Goal: Check status

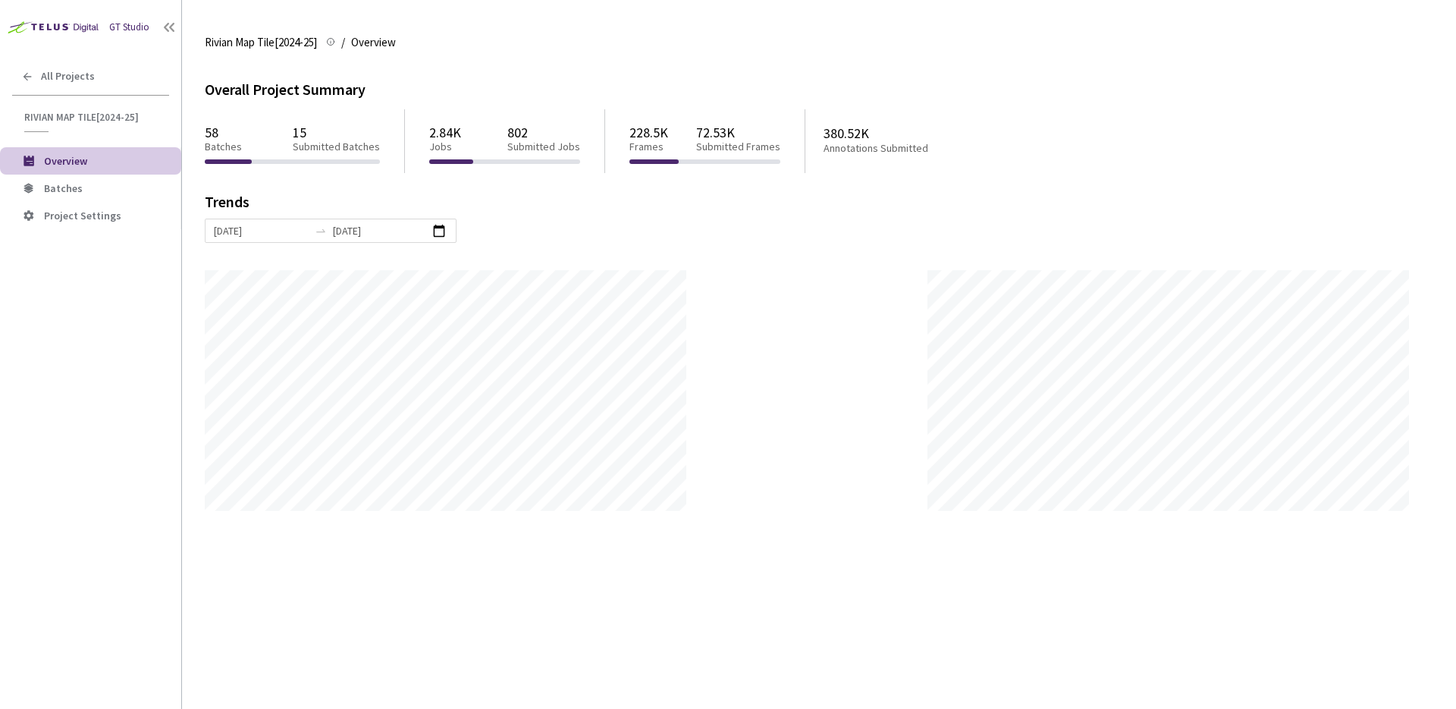
scroll to position [709, 1456]
click at [55, 188] on span "Batches" at bounding box center [63, 188] width 39 height 14
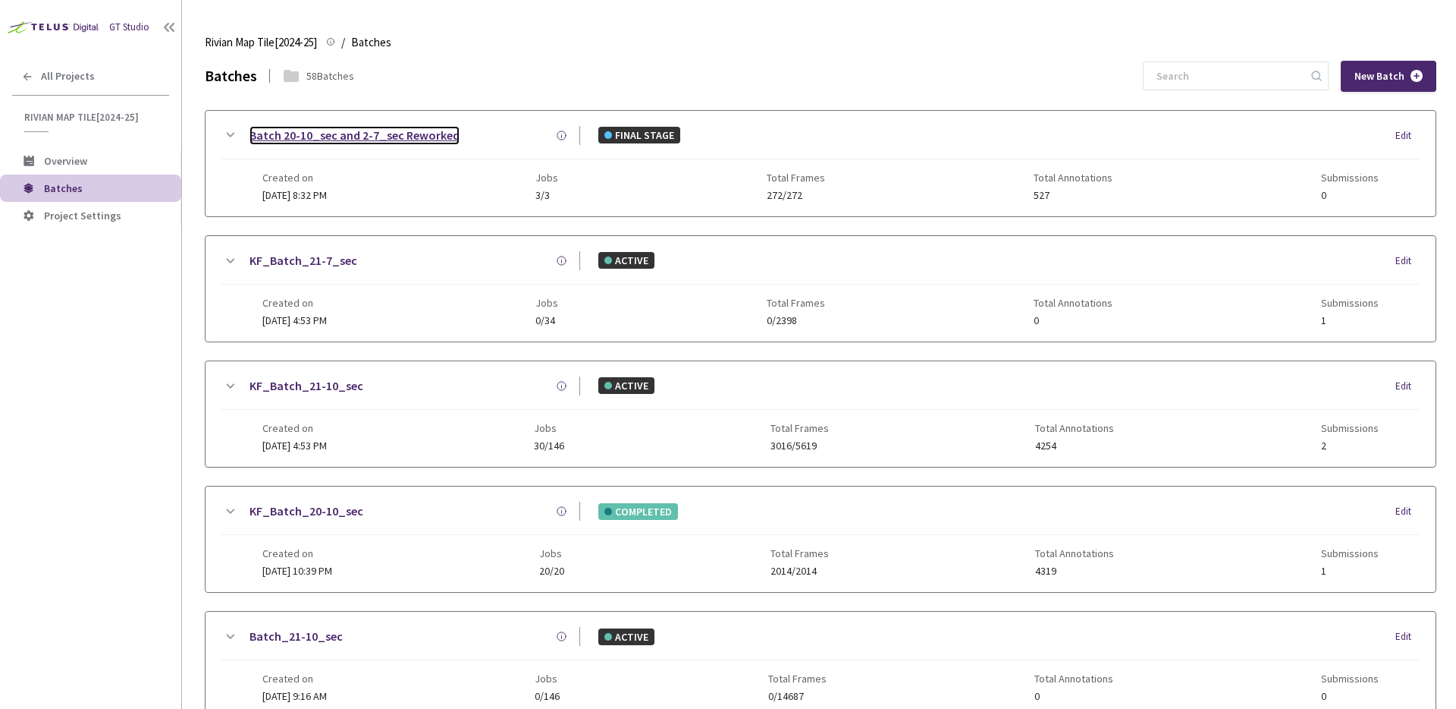
click at [367, 137] on link "Batch 20-10_sec and 2-7_sec Reworked" at bounding box center [355, 135] width 210 height 19
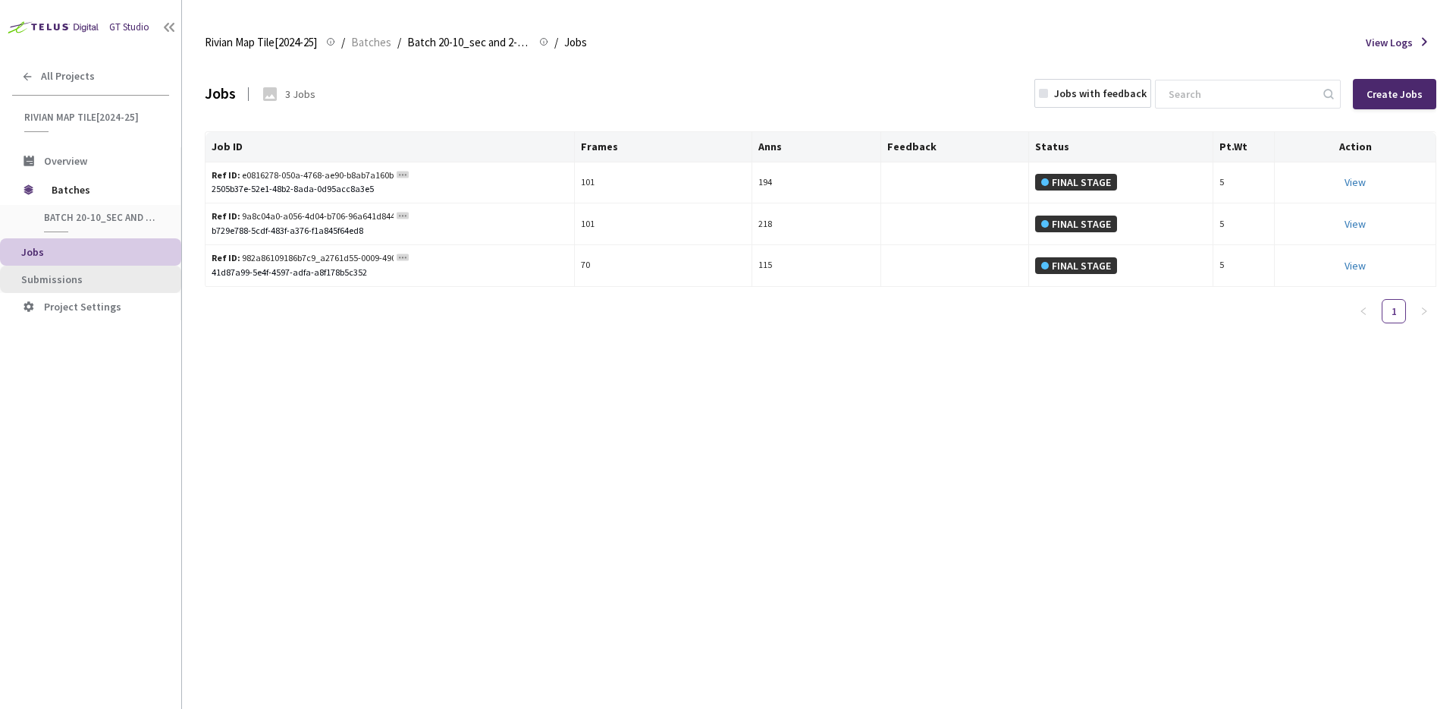
click at [77, 272] on span "Submissions" at bounding box center [51, 279] width 61 height 14
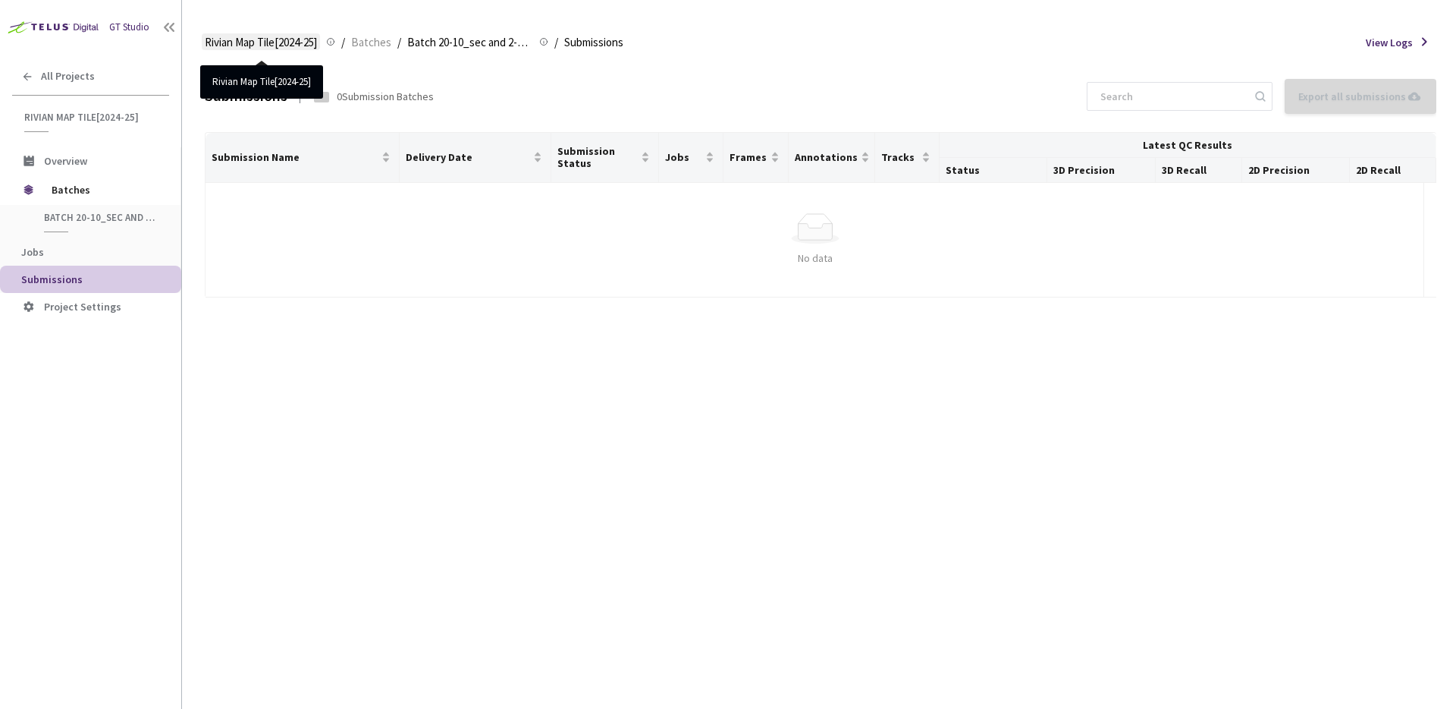
click at [305, 46] on span "Rivian Map Tile[2024-25]" at bounding box center [261, 42] width 112 height 18
click at [270, 39] on span "Rivian Map Tile[2024-25]" at bounding box center [261, 42] width 112 height 18
click at [258, 40] on span "Rivian Map Tile[2024-25]" at bounding box center [261, 42] width 112 height 18
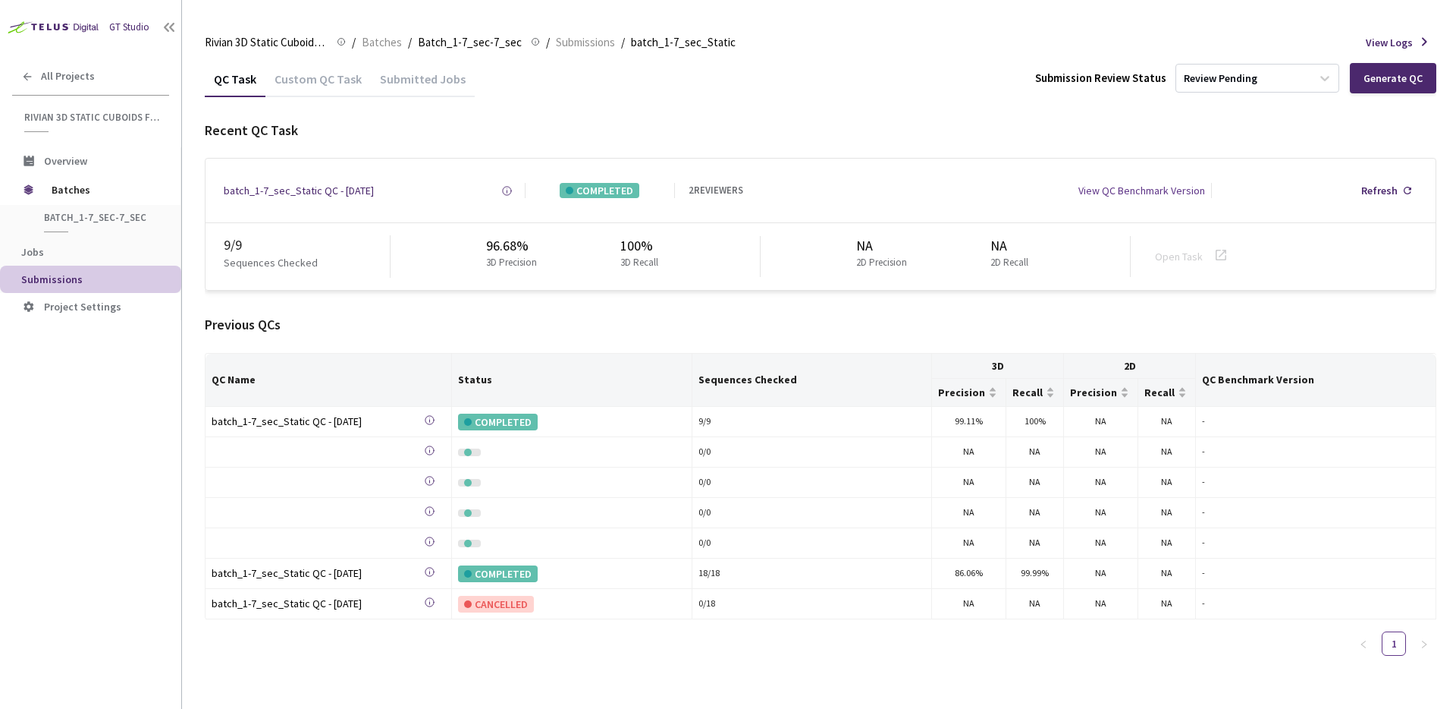
click at [918, 323] on div "Previous QCs" at bounding box center [821, 325] width 1232 height 20
click at [413, 88] on div "Submitted Jobs" at bounding box center [423, 84] width 104 height 26
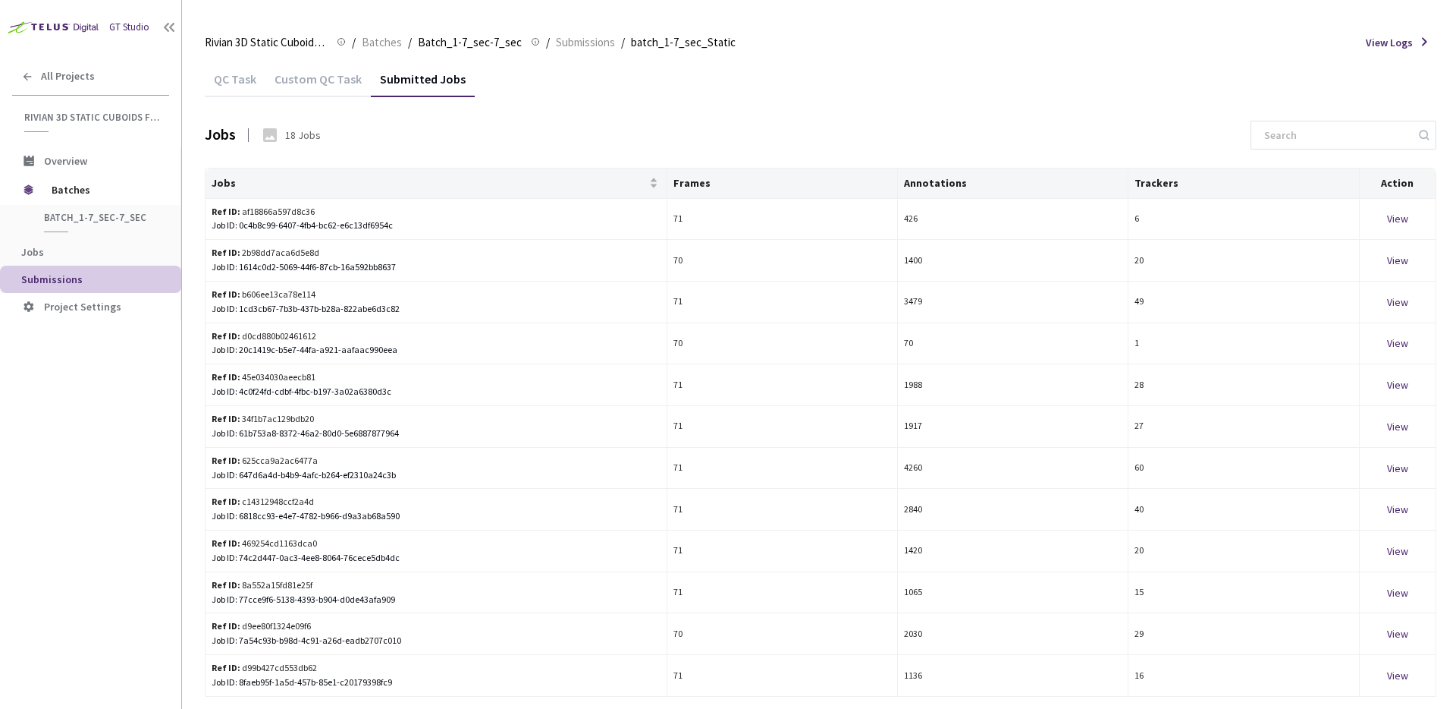
click at [305, 80] on div "Custom QC Task" at bounding box center [318, 84] width 105 height 26
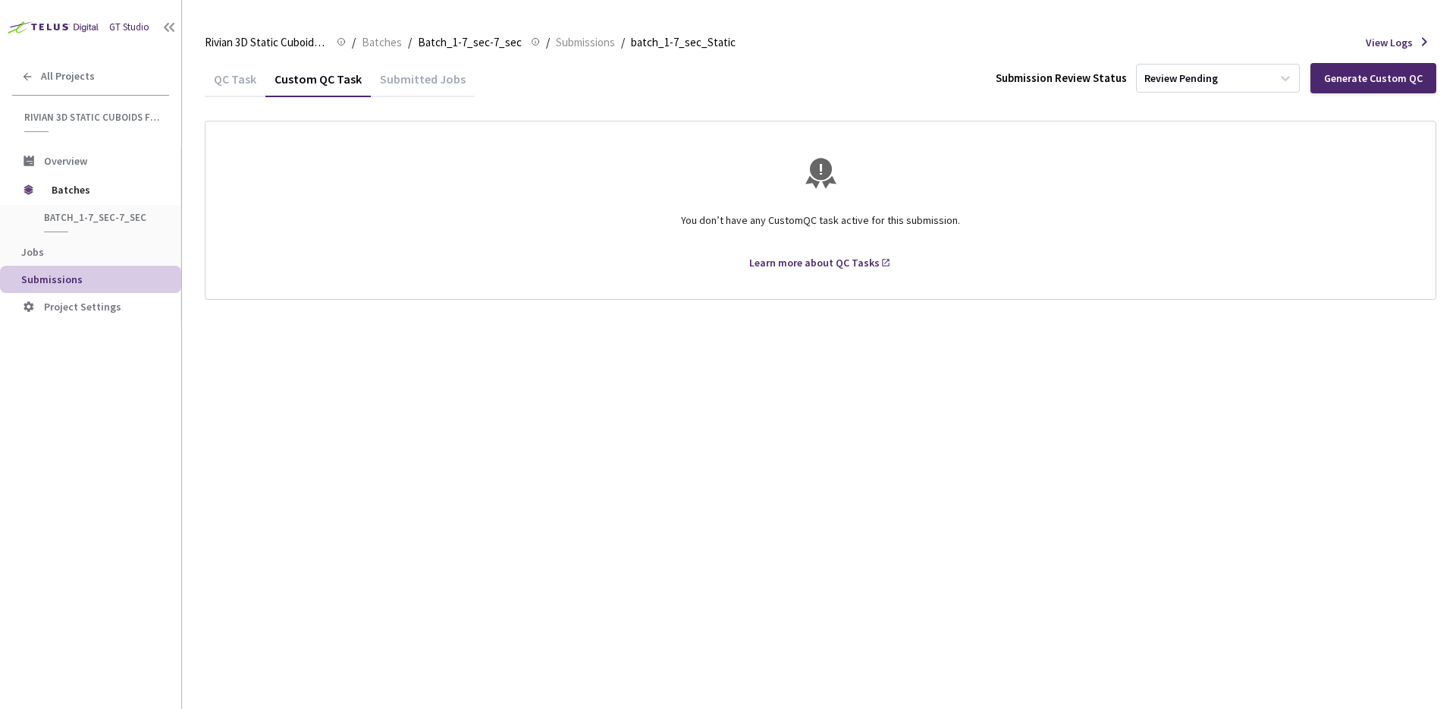
click at [240, 86] on div "QC Task" at bounding box center [235, 84] width 61 height 26
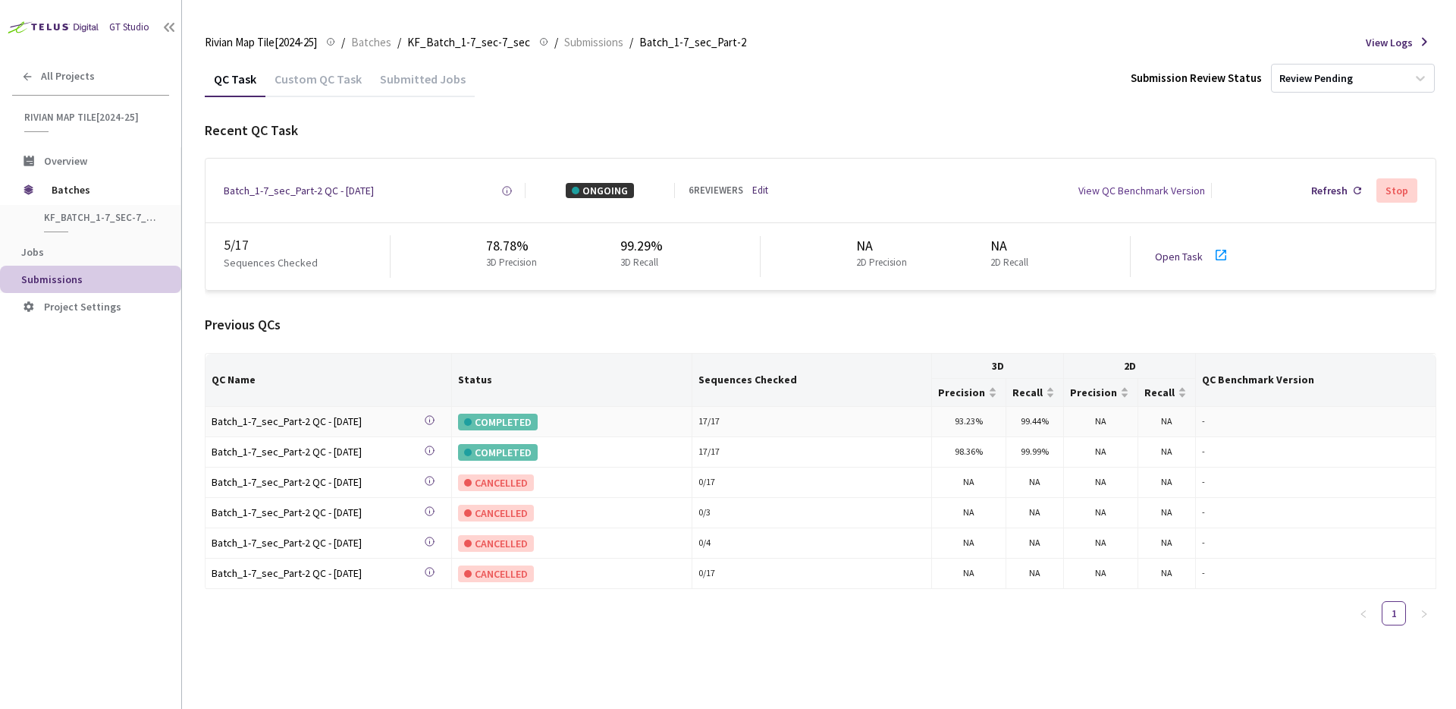
click at [713, 423] on div "17 / 17" at bounding box center [812, 421] width 227 height 14
click at [715, 423] on div "17 / 17" at bounding box center [812, 421] width 227 height 14
click at [301, 84] on div "Custom QC Task" at bounding box center [318, 84] width 105 height 26
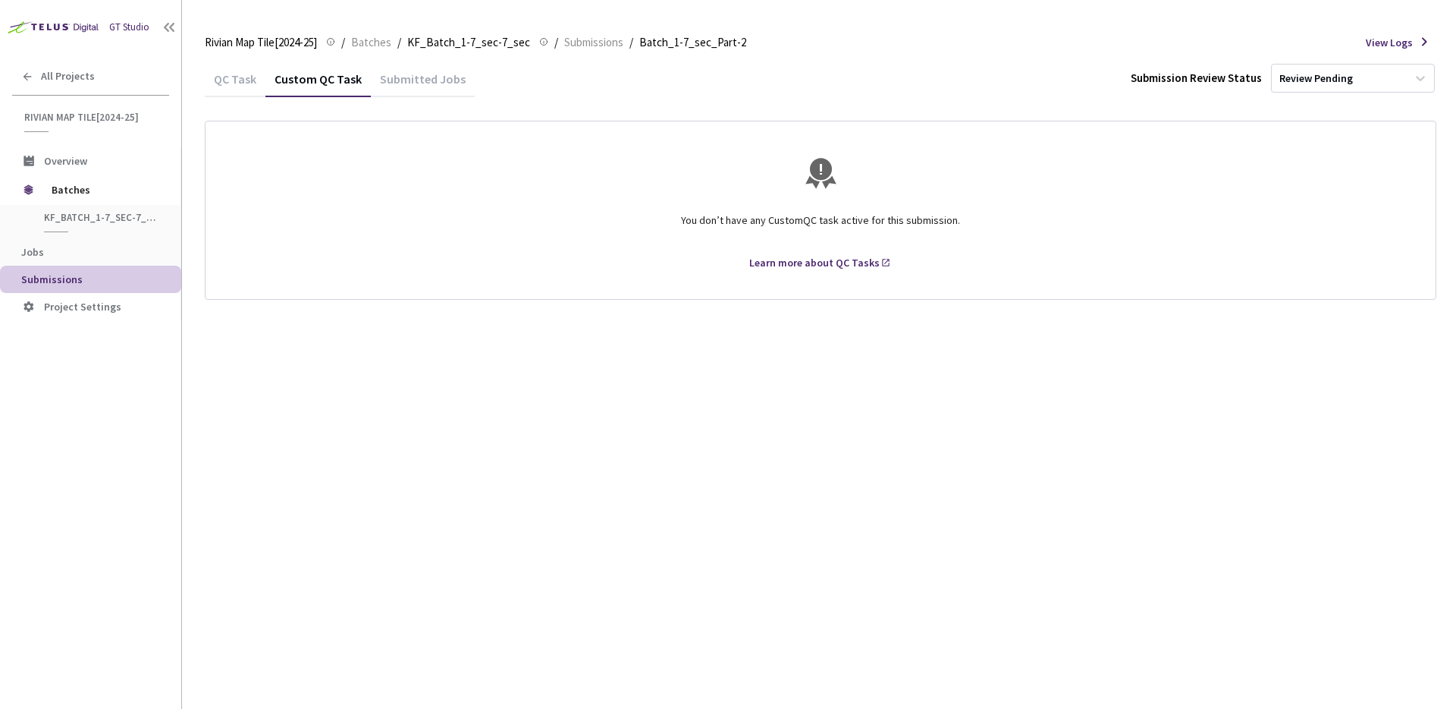
click at [227, 82] on div "QC Task" at bounding box center [235, 84] width 61 height 26
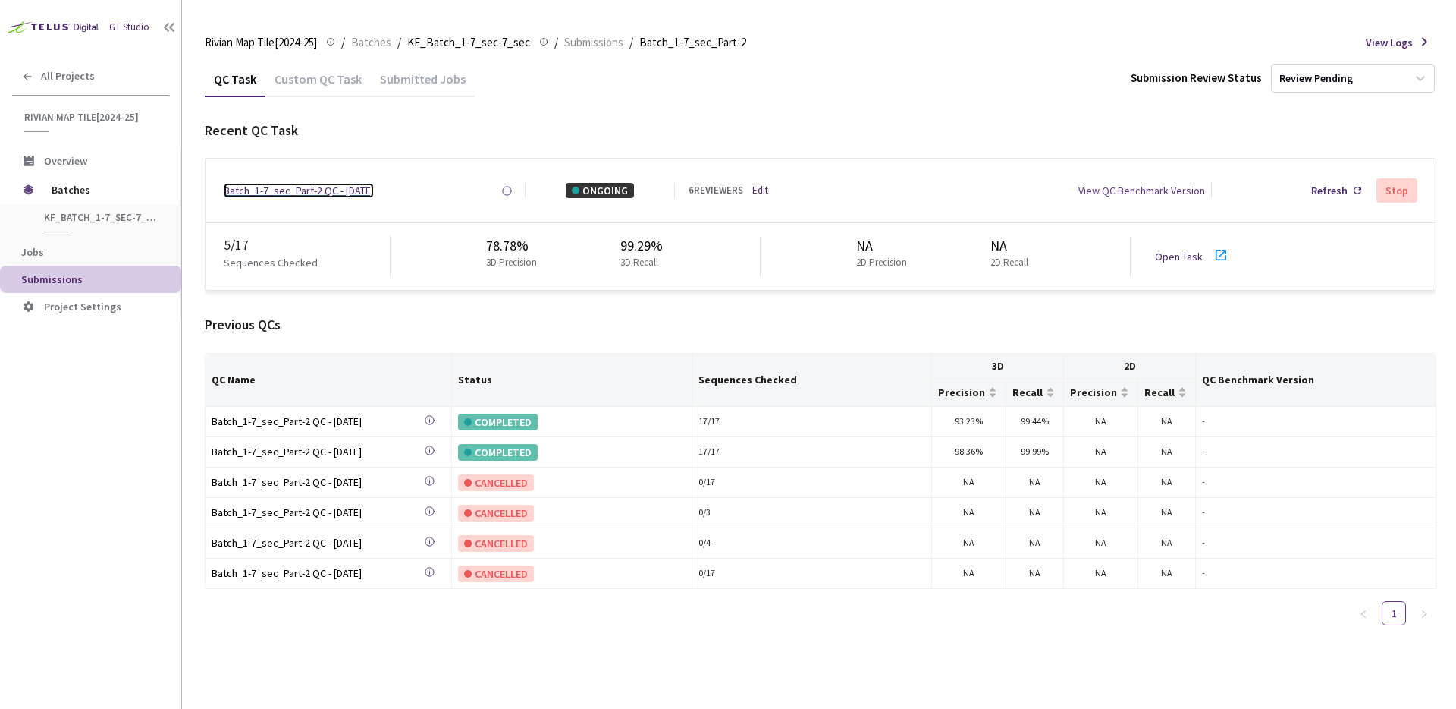
click at [307, 193] on div "Batch_1-7_sec_Part-2 QC - 11 Aug, 2025" at bounding box center [299, 190] width 150 height 15
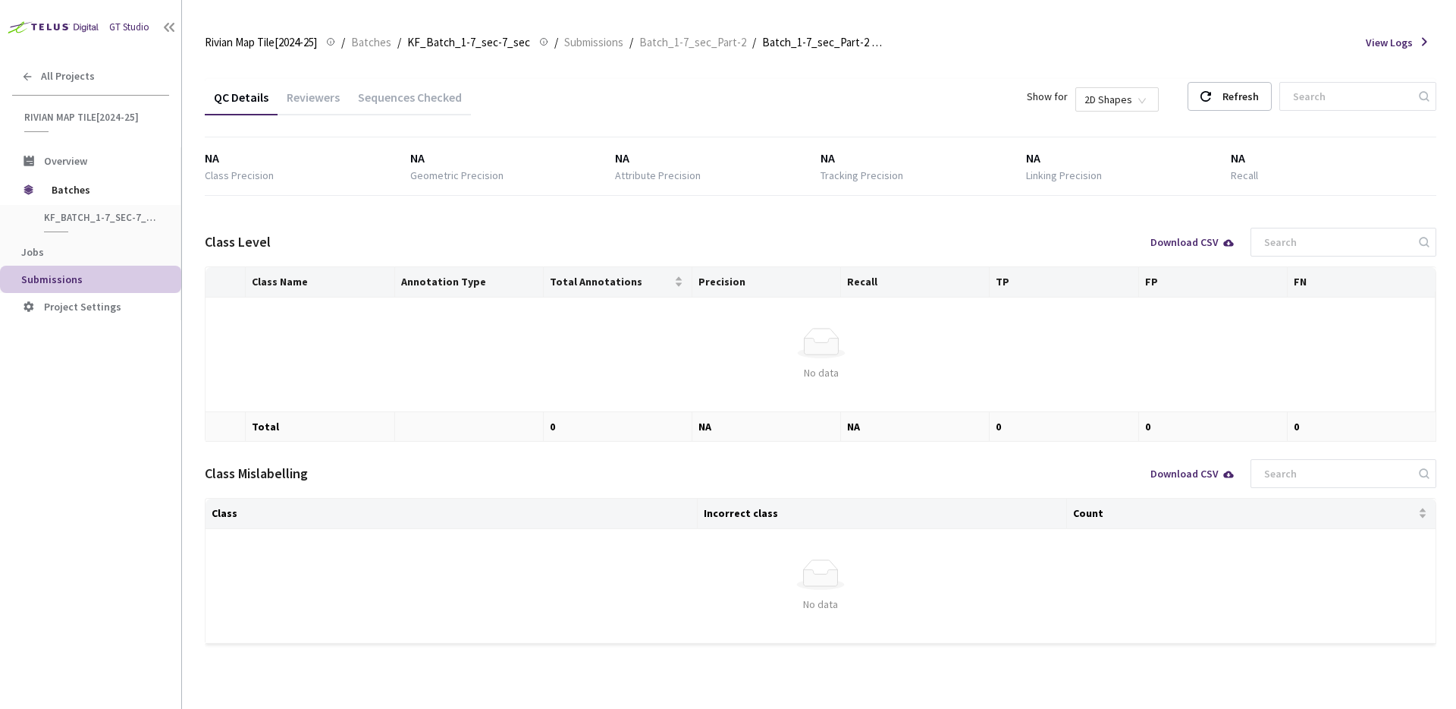
click at [414, 103] on div "Sequences Checked" at bounding box center [410, 103] width 122 height 26
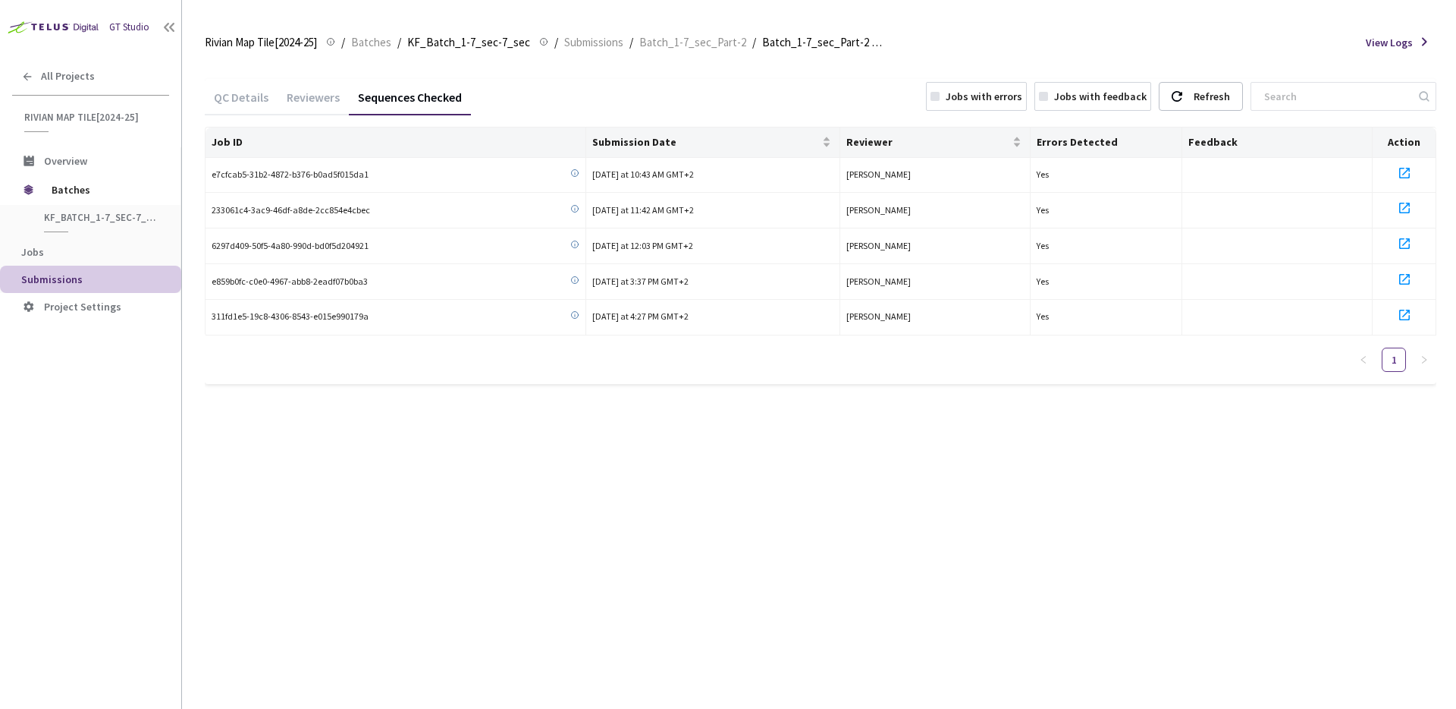
click at [247, 102] on div "QC Details" at bounding box center [241, 103] width 73 height 26
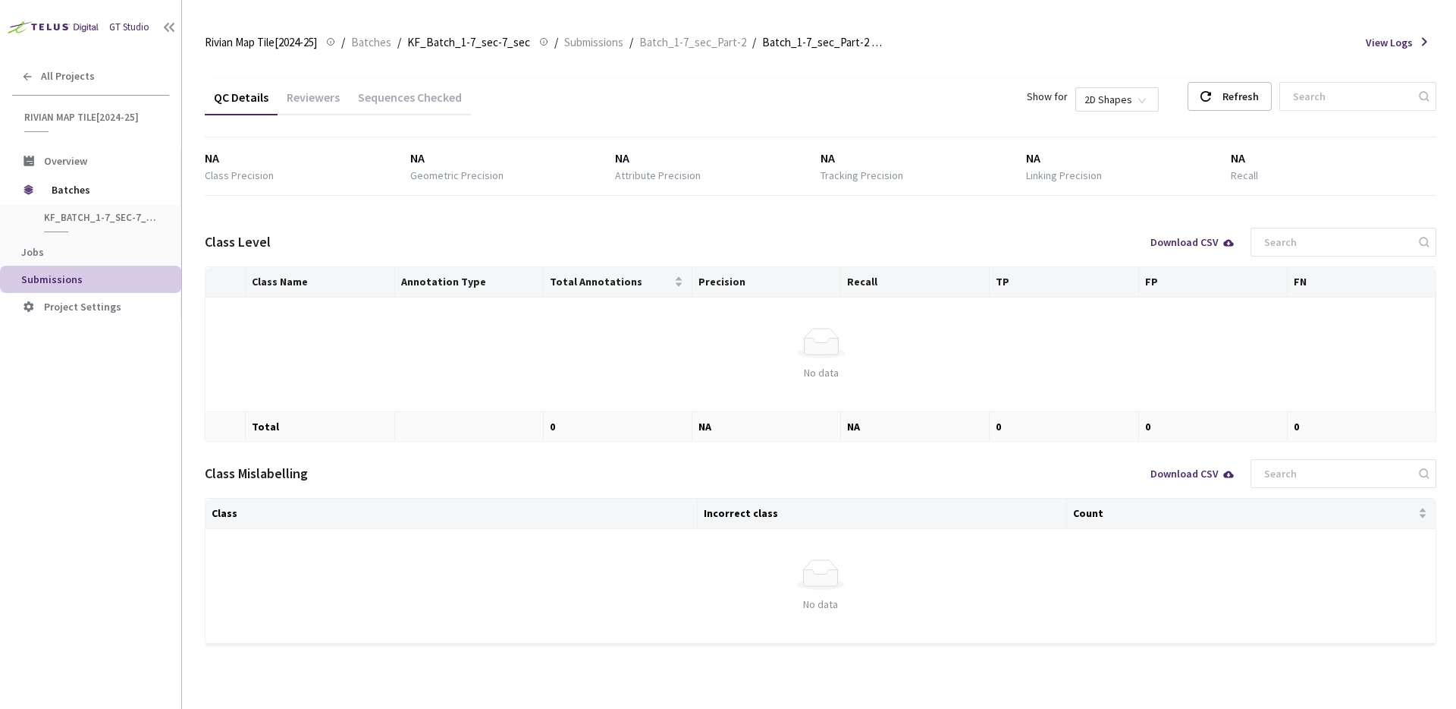
click at [419, 101] on div "Sequences Checked" at bounding box center [410, 103] width 122 height 26
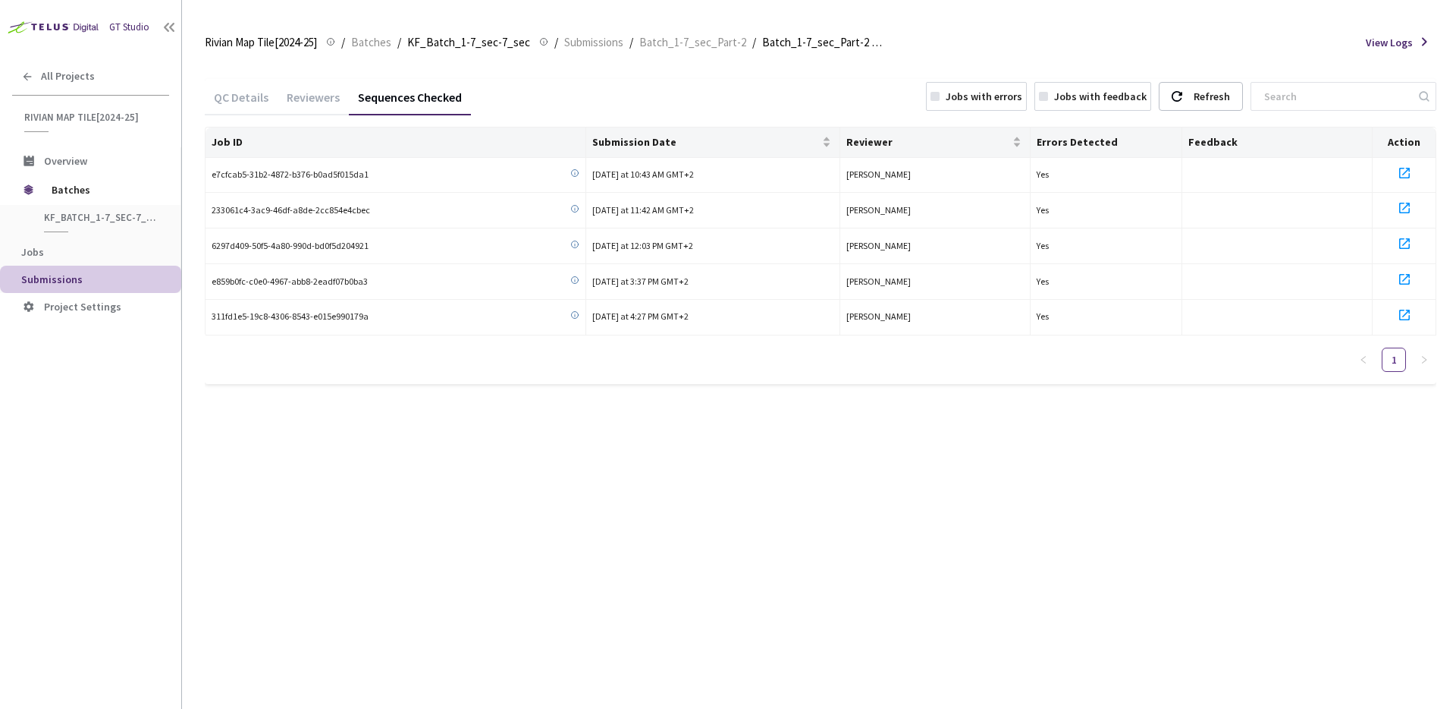
click at [284, 95] on div "Reviewers" at bounding box center [313, 103] width 71 height 26
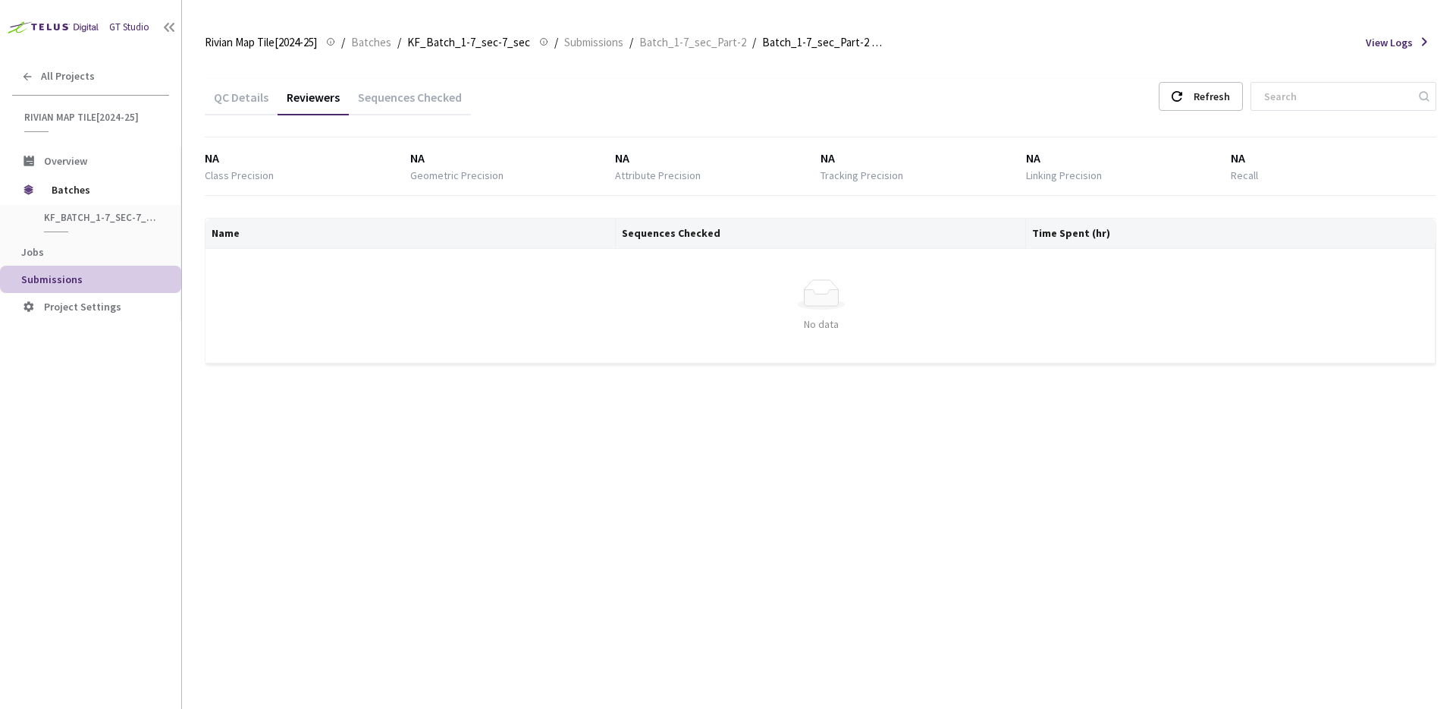
click at [389, 97] on div "Sequences Checked" at bounding box center [410, 103] width 122 height 26
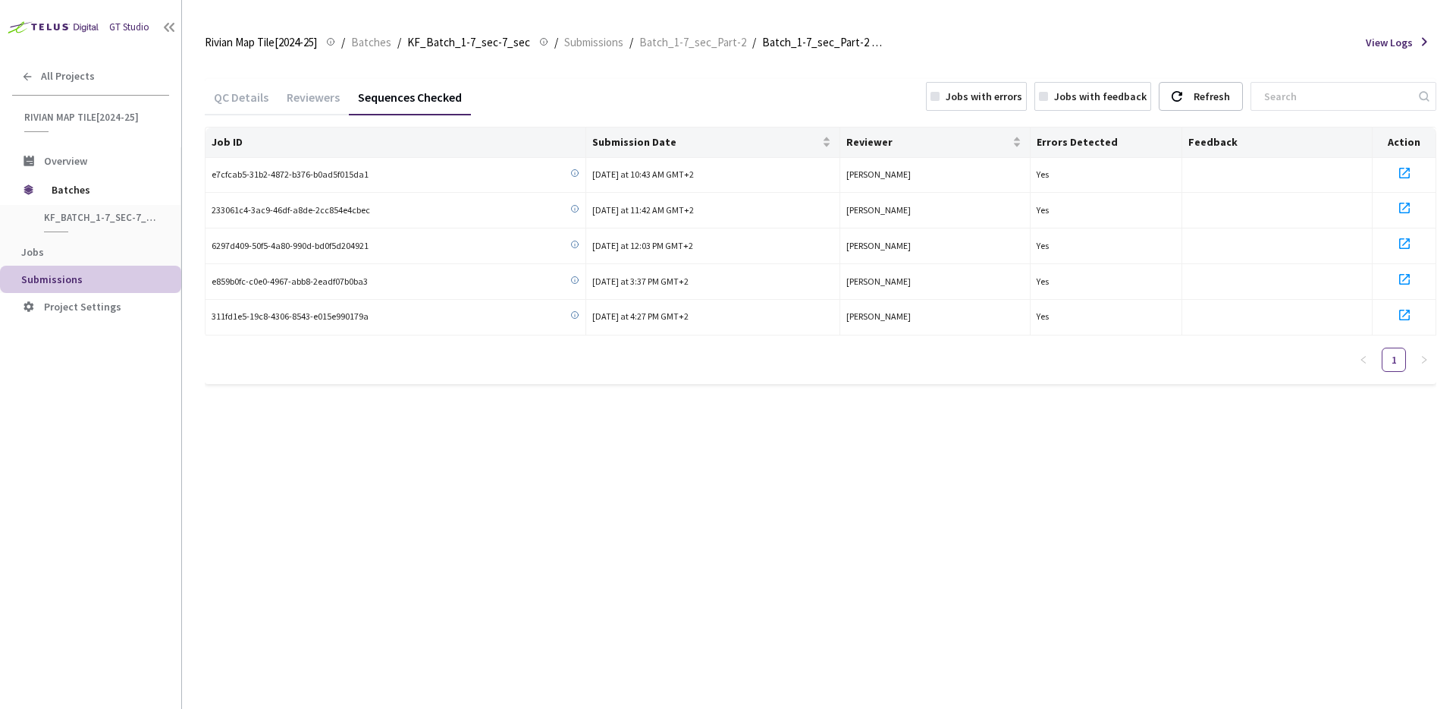
click at [298, 104] on div "Reviewers" at bounding box center [313, 103] width 71 height 26
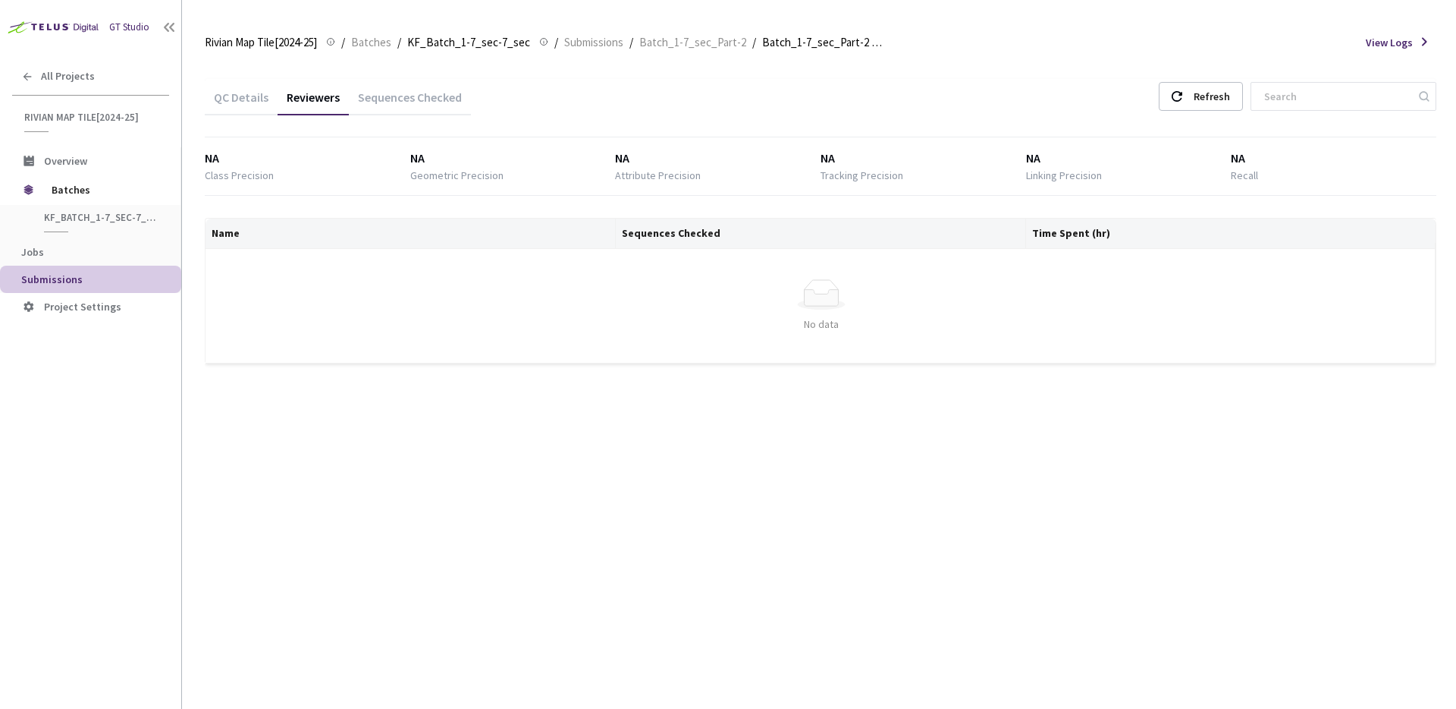
click at [240, 90] on div "QC Details" at bounding box center [241, 103] width 73 height 26
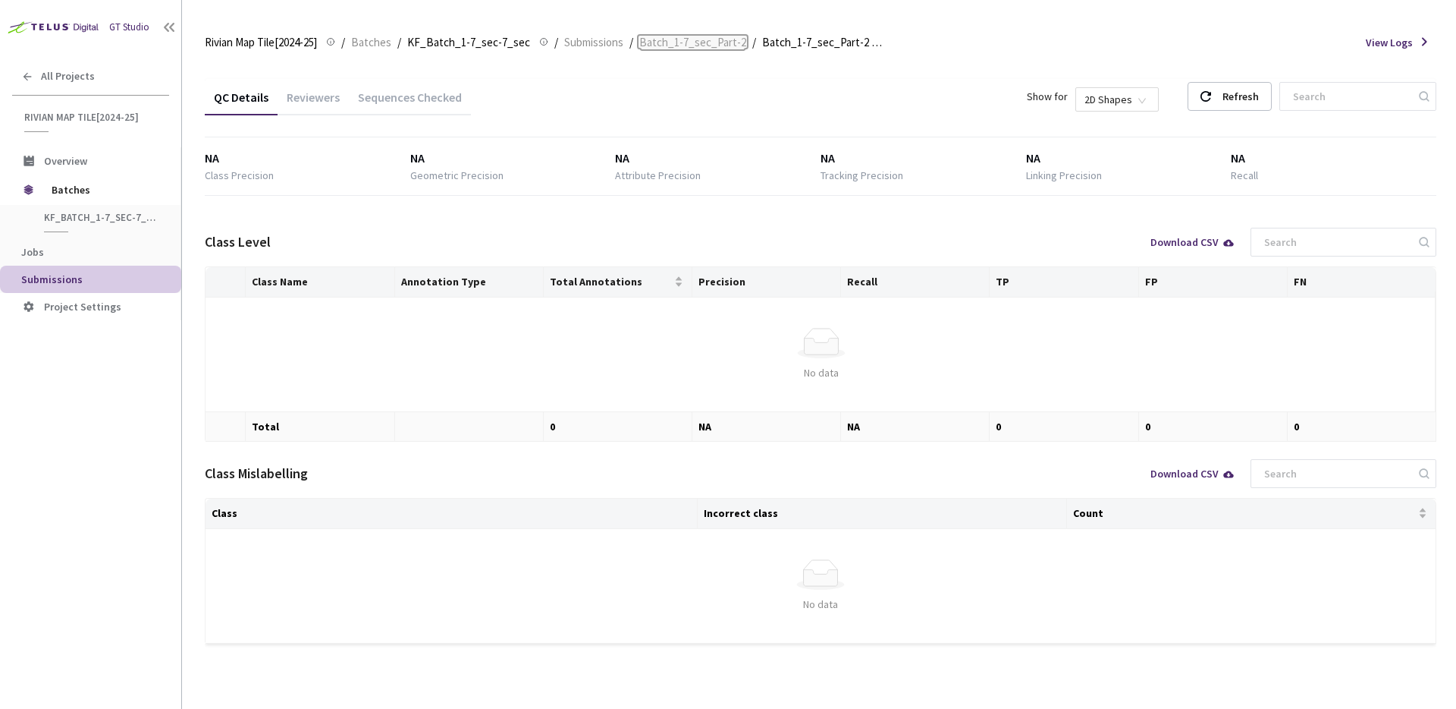
click at [721, 42] on span "Batch_1-7_sec_Part-2" at bounding box center [692, 42] width 107 height 18
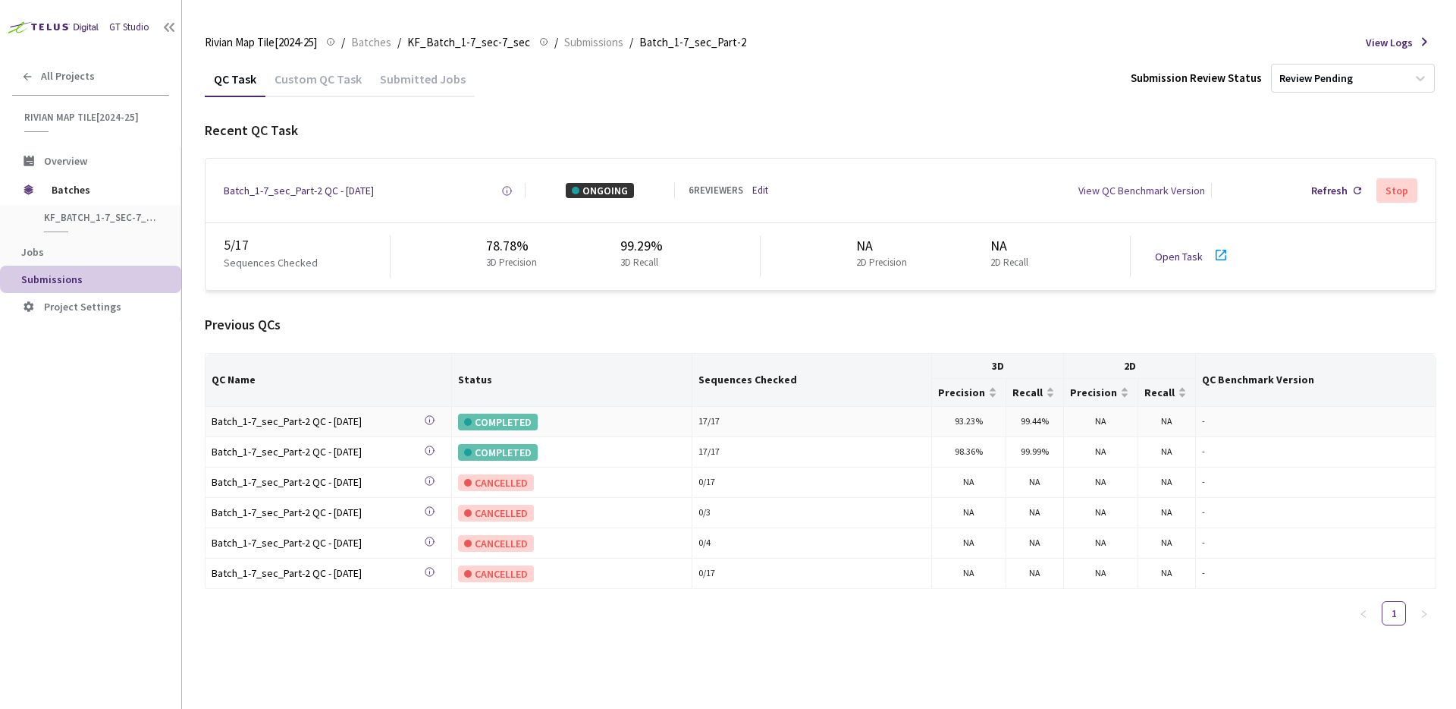
click at [485, 416] on div "COMPLETED" at bounding box center [498, 421] width 80 height 17
click at [487, 421] on div "COMPLETED" at bounding box center [498, 421] width 80 height 17
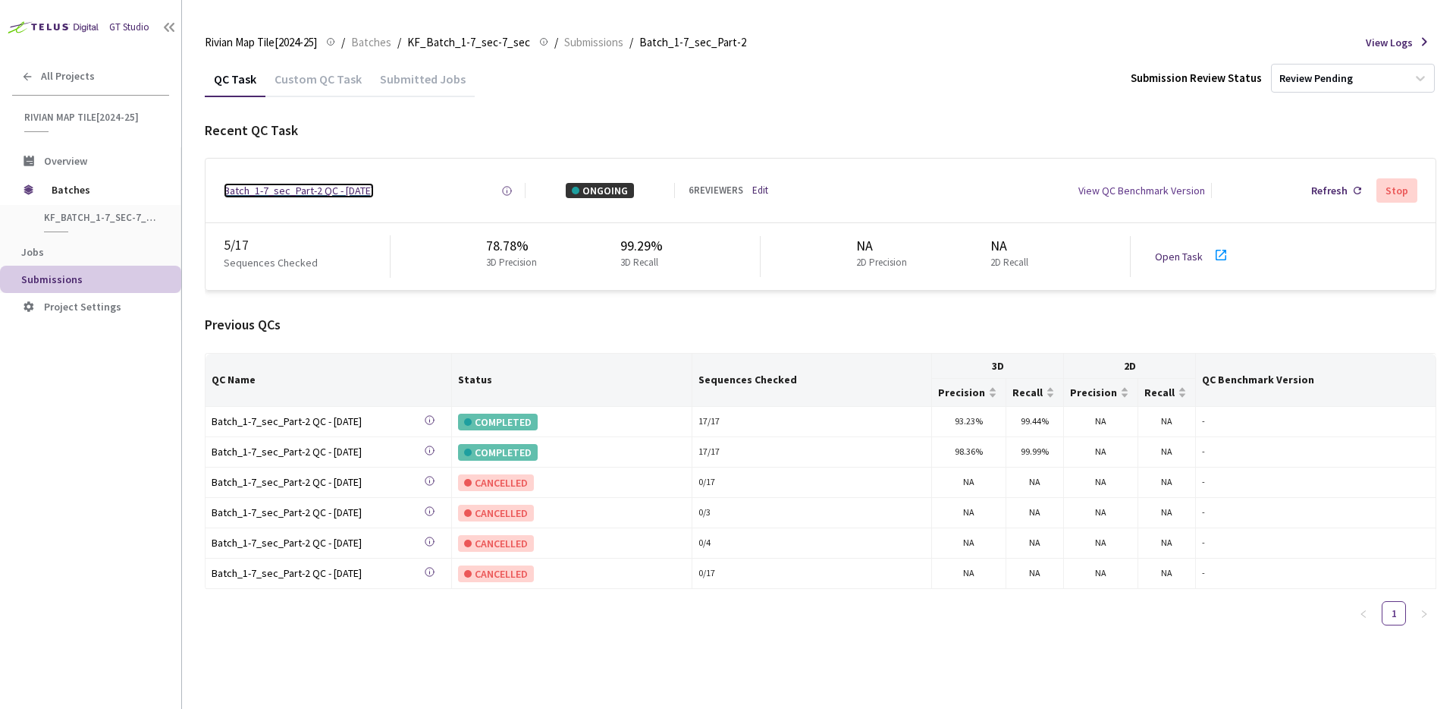
click at [314, 196] on div "Batch_1-7_sec_Part-2 QC - 11 Aug, 2025" at bounding box center [299, 190] width 150 height 15
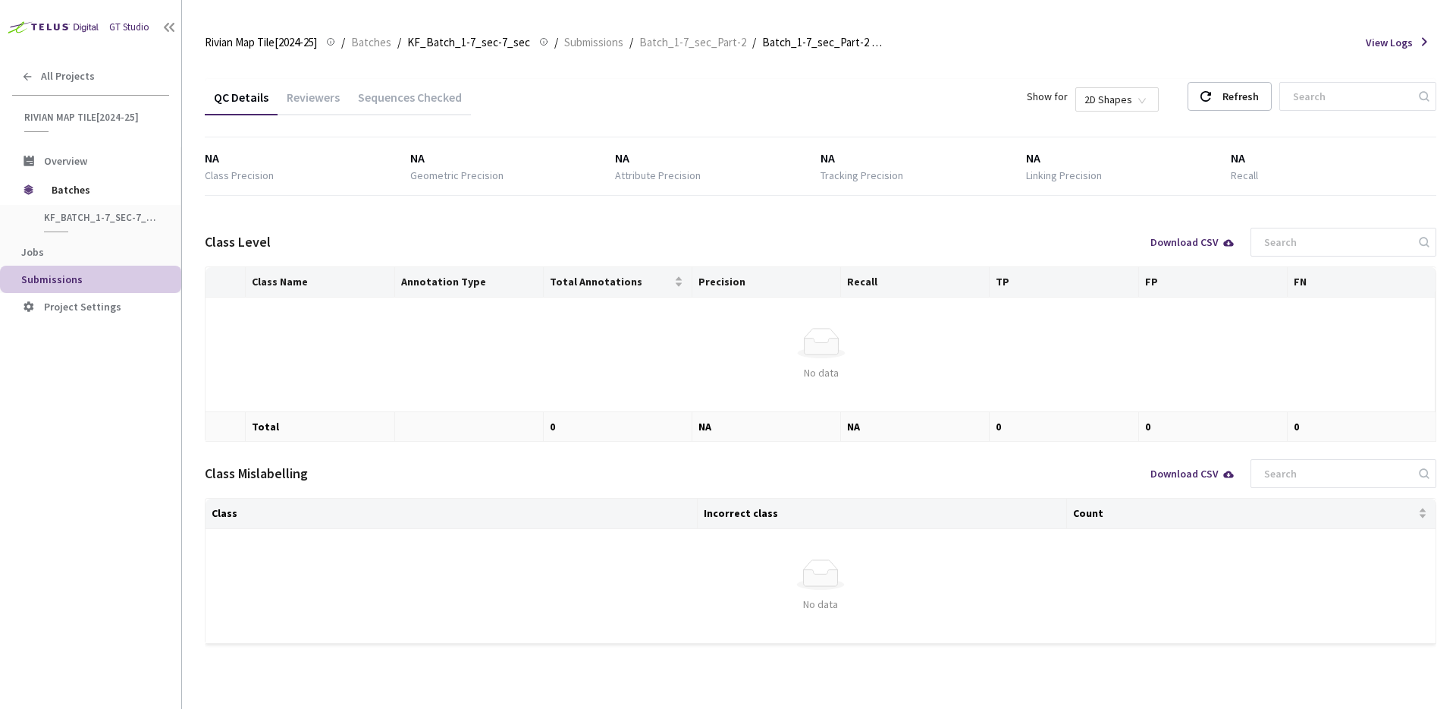
click at [422, 99] on div "Sequences Checked" at bounding box center [410, 103] width 122 height 26
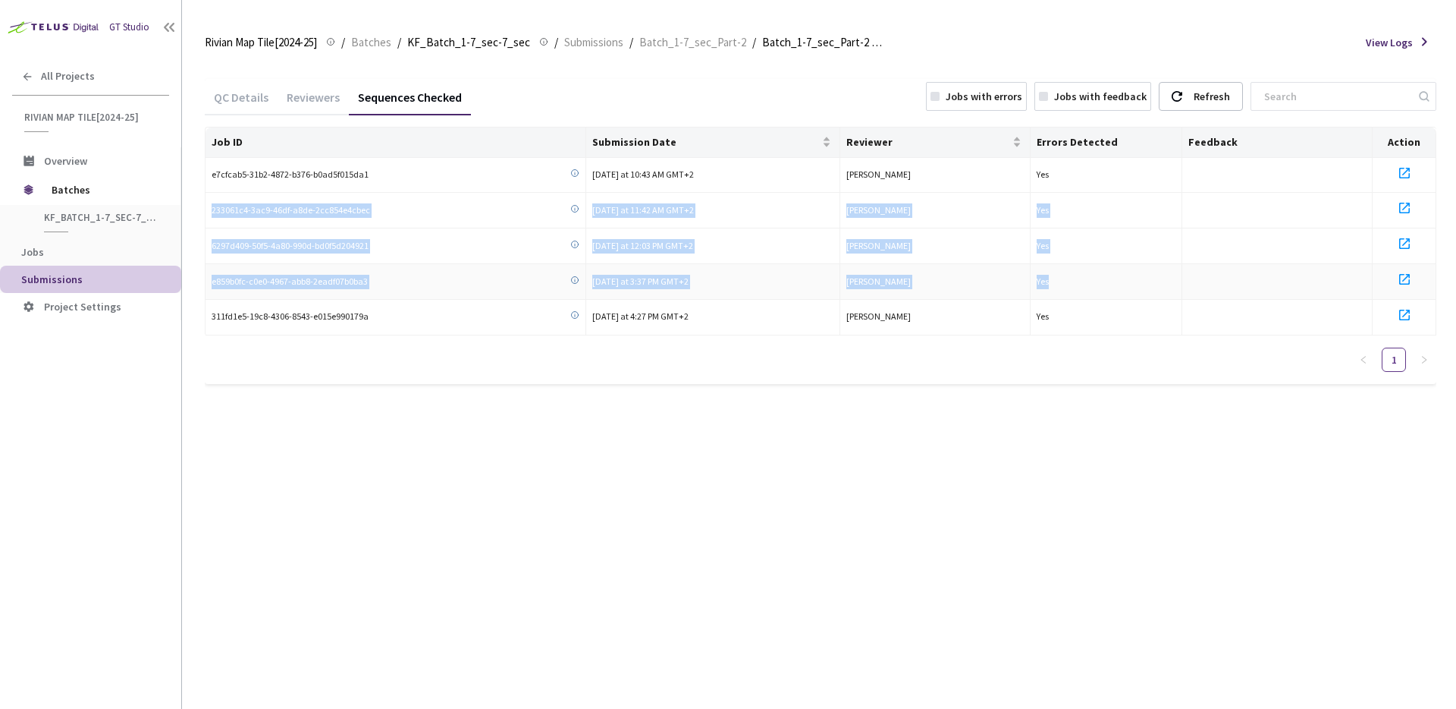
drag, startPoint x: 1076, startPoint y: 174, endPoint x: 1080, endPoint y: 288, distance: 113.9
click at [1080, 280] on tbody "e7cfcab5-31b2-4872-b376-b0ad5f015da1 Today at 10:43 AM GMT+2 Boban Macinkovic Y…" at bounding box center [821, 247] width 1231 height 178
click at [1080, 294] on td "Yes" at bounding box center [1107, 282] width 152 height 36
drag, startPoint x: 964, startPoint y: 187, endPoint x: 951, endPoint y: 262, distance: 77.1
click at [951, 262] on tbody "e7cfcab5-31b2-4872-b376-b0ad5f015da1 Today at 10:43 AM GMT+2 Boban Macinkovic Y…" at bounding box center [821, 247] width 1231 height 178
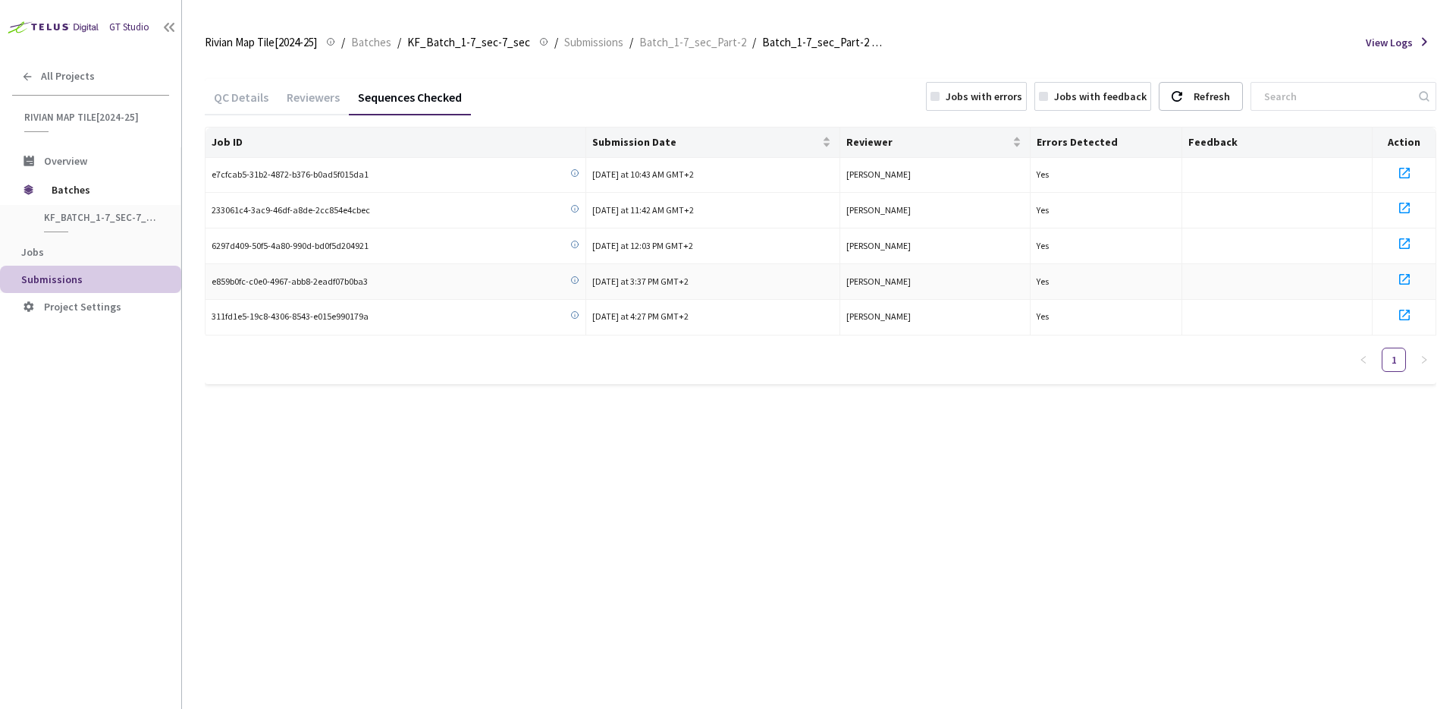
click at [950, 267] on td "Nemanja Plazinic" at bounding box center [936, 282] width 190 height 36
drag, startPoint x: 945, startPoint y: 282, endPoint x: 944, endPoint y: 312, distance: 29.6
click at [944, 311] on tbody "e7cfcab5-31b2-4872-b376-b0ad5f015da1 Today at 10:43 AM GMT+2 Boban Macinkovic Y…" at bounding box center [821, 247] width 1231 height 178
click at [943, 321] on td "Nemanja Plazinic" at bounding box center [936, 318] width 190 height 36
click at [240, 100] on div "QC Details" at bounding box center [241, 103] width 73 height 26
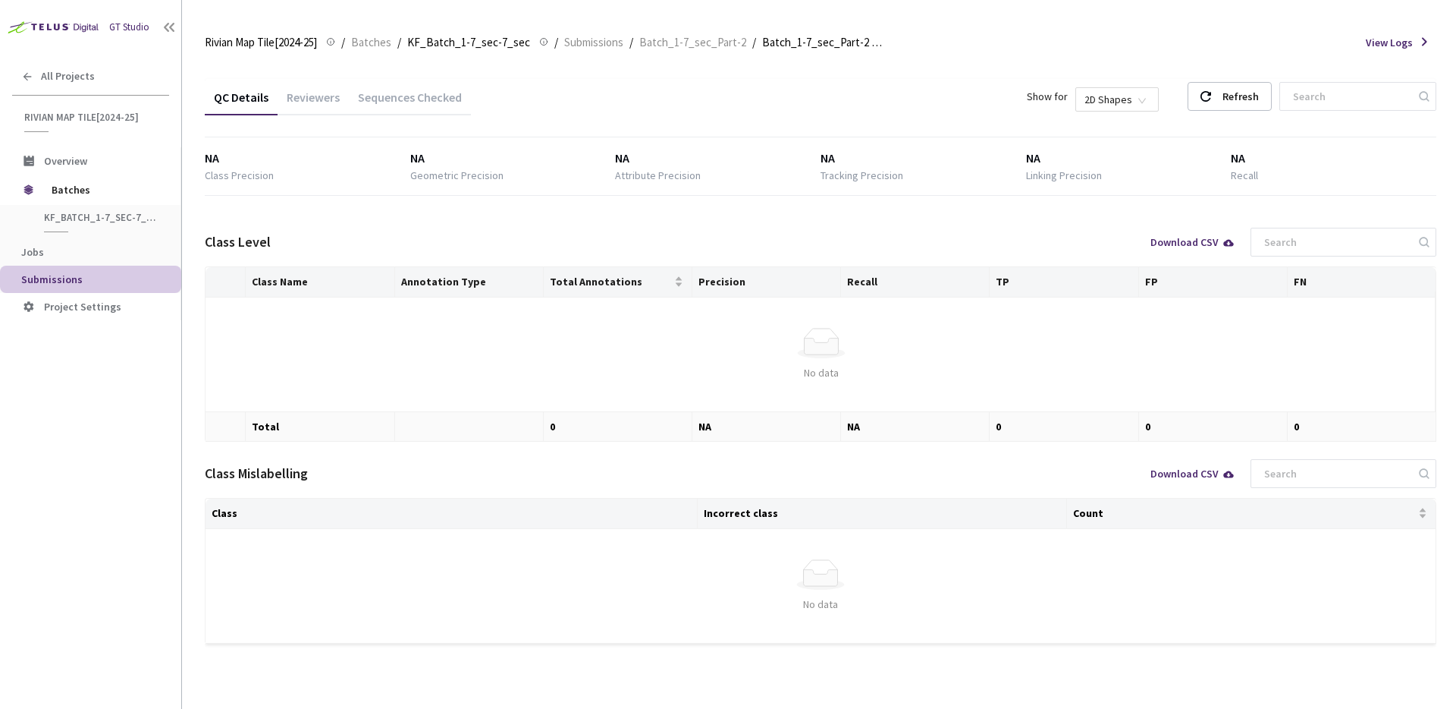
click at [378, 104] on div "Sequences Checked" at bounding box center [410, 103] width 122 height 26
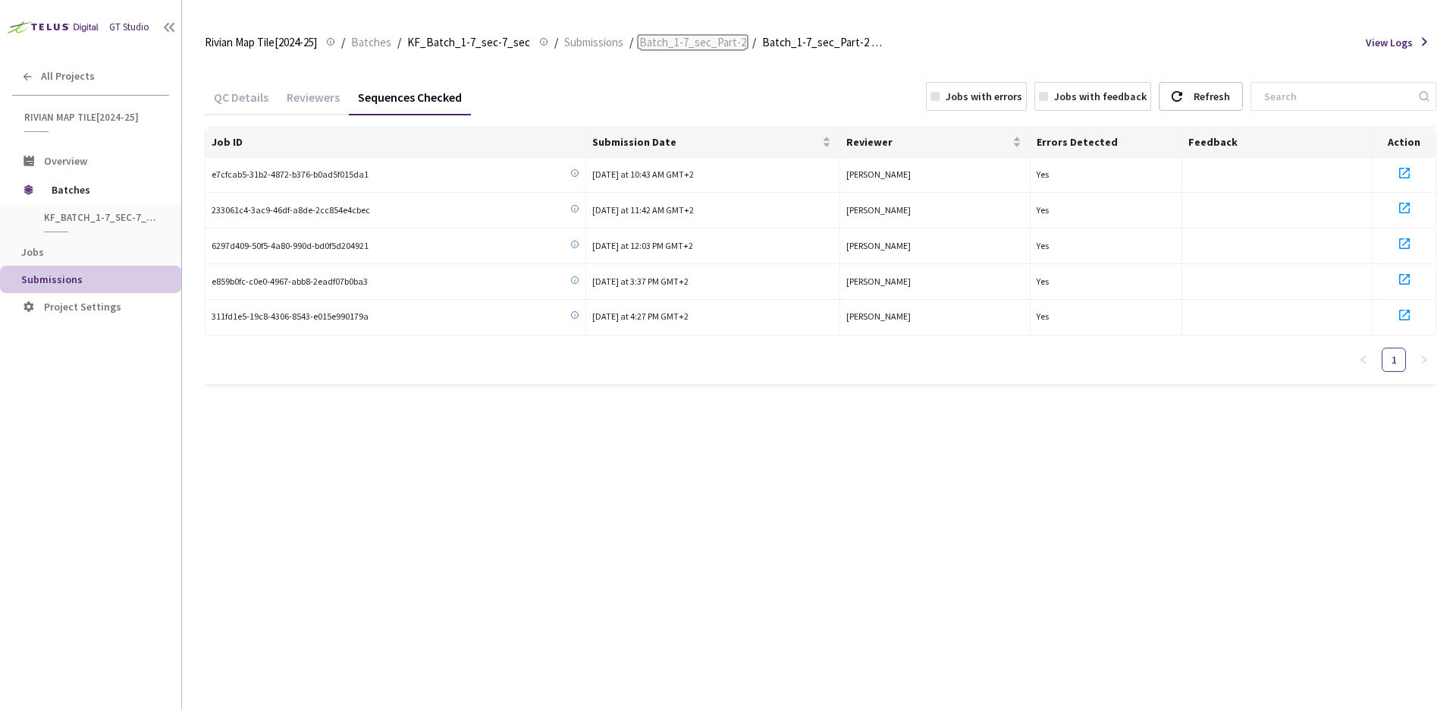
click at [686, 46] on span "Batch_1-7_sec_Part-2" at bounding box center [692, 42] width 107 height 18
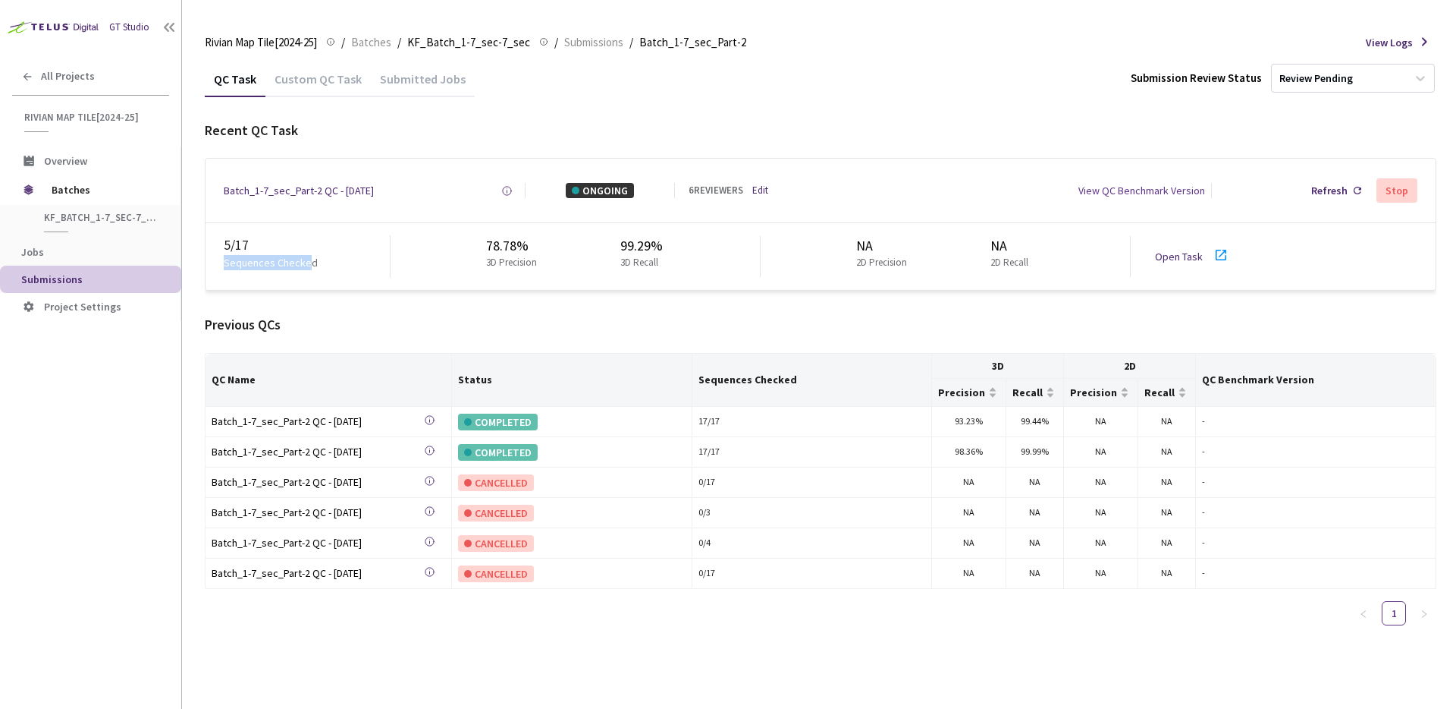
drag, startPoint x: 251, startPoint y: 254, endPoint x: 312, endPoint y: 266, distance: 61.9
click at [310, 266] on p "Sequences Checked" at bounding box center [271, 262] width 94 height 15
click at [313, 267] on div "Sequences Checked" at bounding box center [307, 266] width 166 height 23
click at [1340, 188] on div "Refresh" at bounding box center [1330, 190] width 36 height 15
drag, startPoint x: 667, startPoint y: 246, endPoint x: 617, endPoint y: 247, distance: 49.3
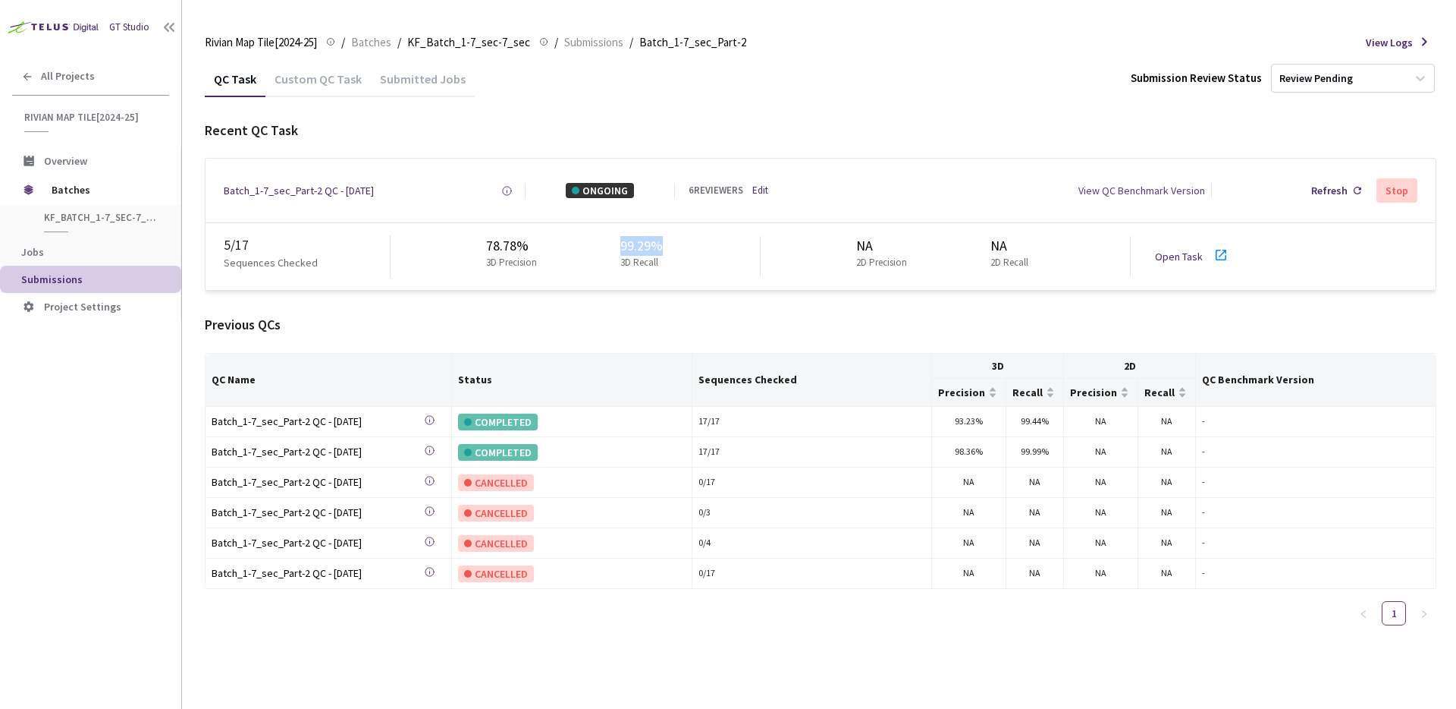
click at [618, 247] on div "78.78% 3D Precision 99.29% 3D Recall" at bounding box center [576, 256] width 370 height 41
click at [617, 247] on div "78.78% 3D Precision 99.29% 3D Recall" at bounding box center [576, 256] width 370 height 41
drag, startPoint x: 617, startPoint y: 247, endPoint x: 684, endPoint y: 240, distance: 67.1
click at [683, 240] on div "78.78% 3D Precision 99.29% 3D Recall" at bounding box center [576, 256] width 370 height 41
click at [687, 240] on div "78.78% 3D Precision 99.29% 3D Recall" at bounding box center [576, 256] width 370 height 41
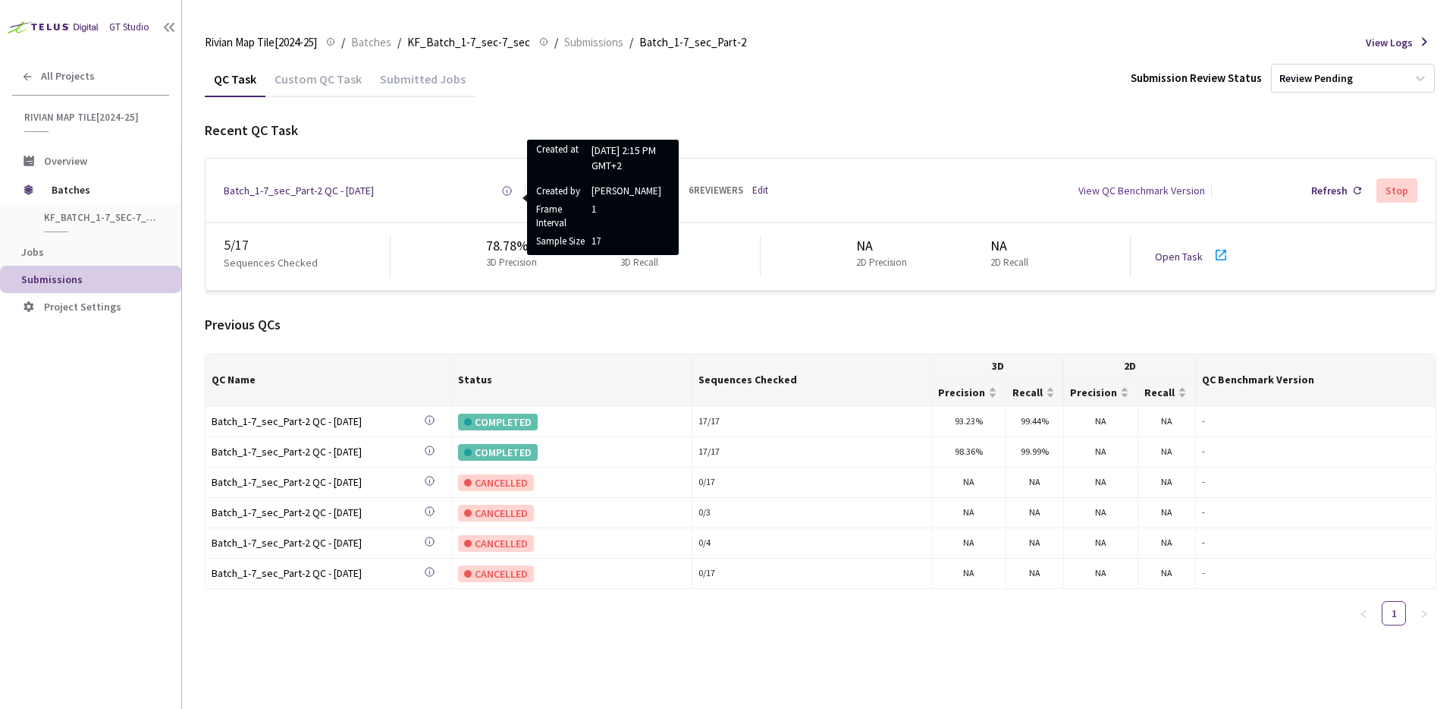
click at [511, 187] on icon at bounding box center [506, 190] width 11 height 11
click at [506, 188] on icon at bounding box center [506, 190] width 11 height 11
click at [507, 188] on icon at bounding box center [506, 190] width 11 height 11
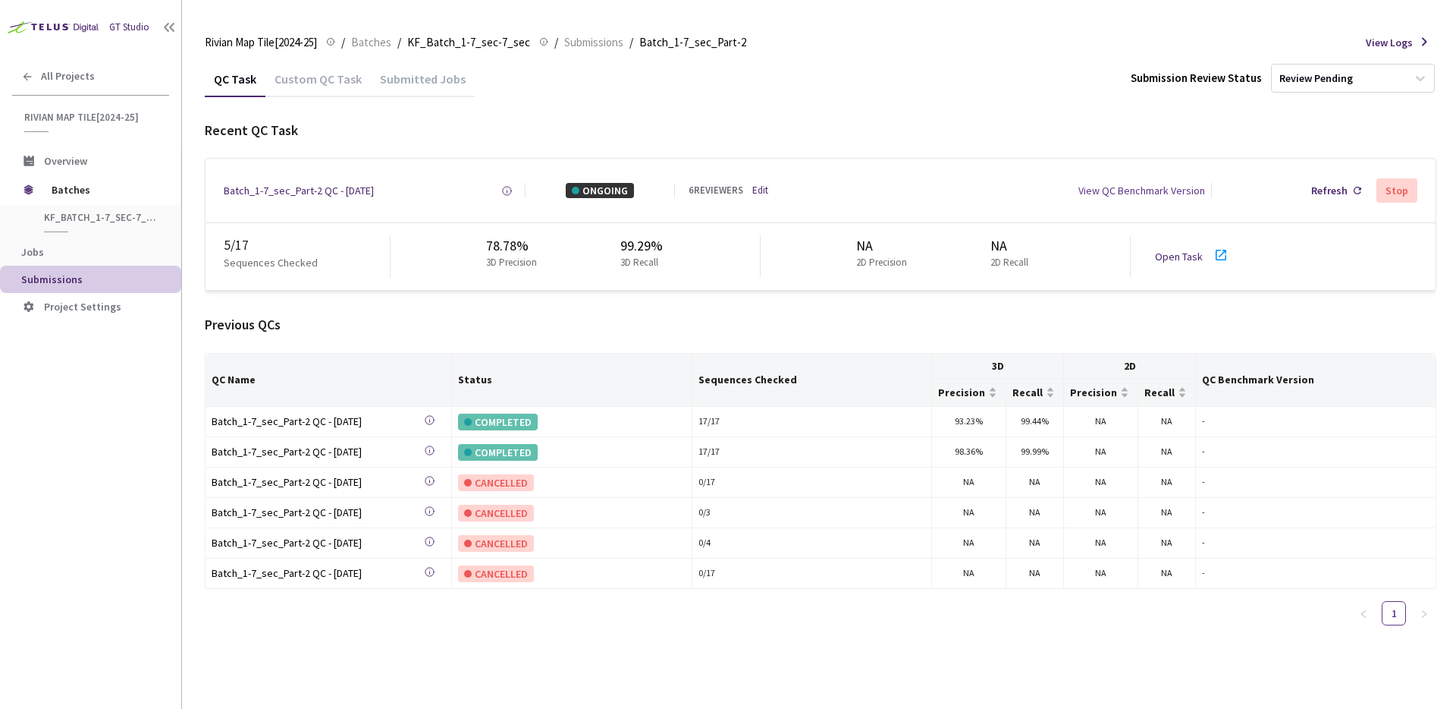
click at [507, 188] on icon at bounding box center [506, 190] width 11 height 11
click at [509, 192] on icon at bounding box center [506, 190] width 11 height 11
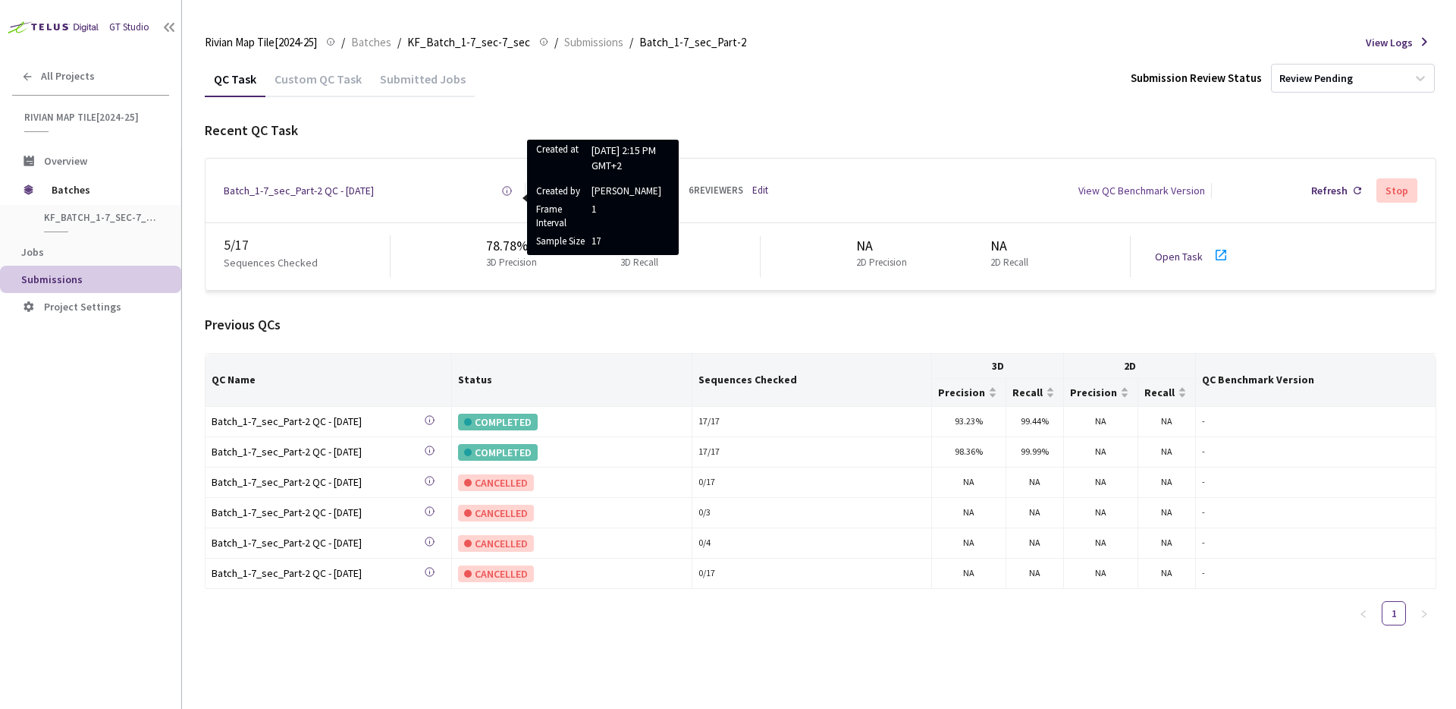
click at [505, 190] on icon at bounding box center [506, 190] width 11 height 11
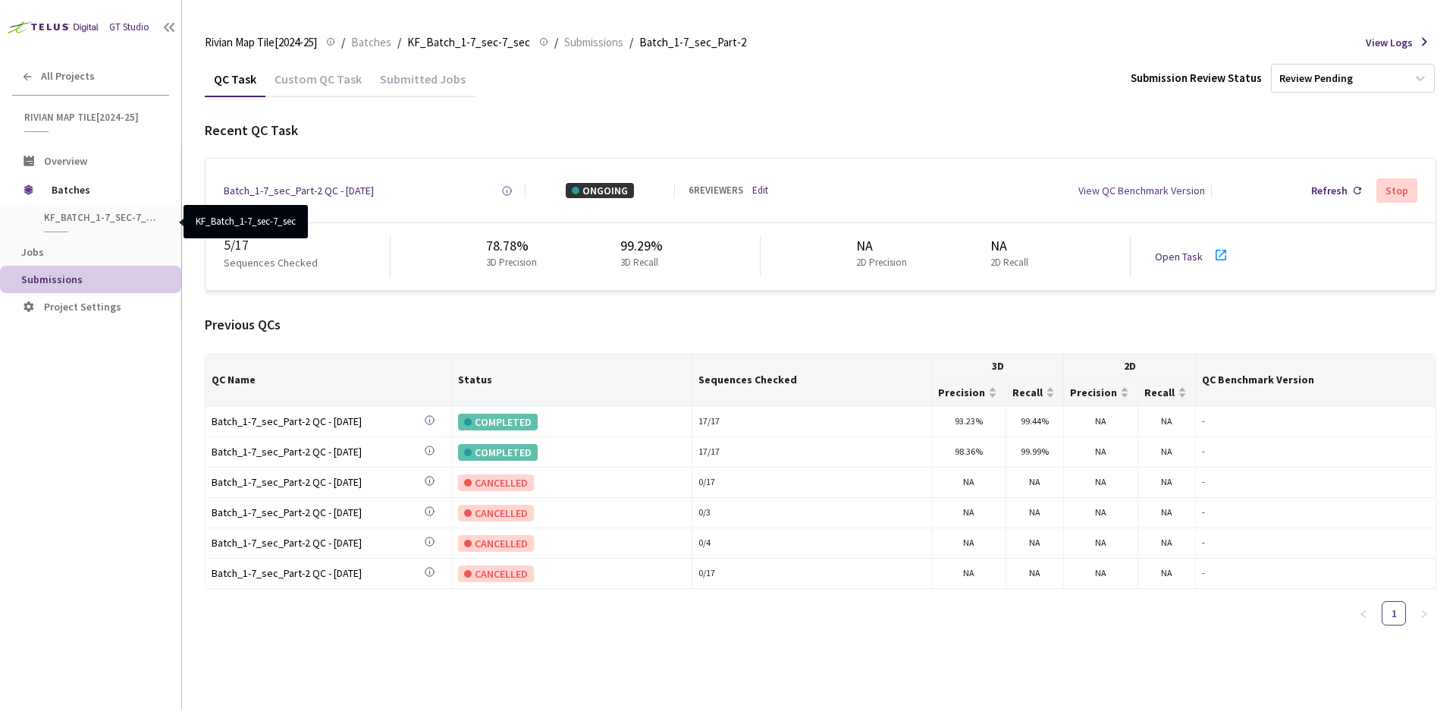
click at [115, 227] on div "KF_Batch_1-7_sec-7_sec" at bounding box center [93, 221] width 138 height 21
click at [118, 223] on span "KF_Batch_1-7_sec-7_sec" at bounding box center [100, 217] width 112 height 13
click at [122, 217] on span "KF_Batch_1-7_sec-7_sec" at bounding box center [100, 217] width 112 height 13
